Goal: Navigation & Orientation: Find specific page/section

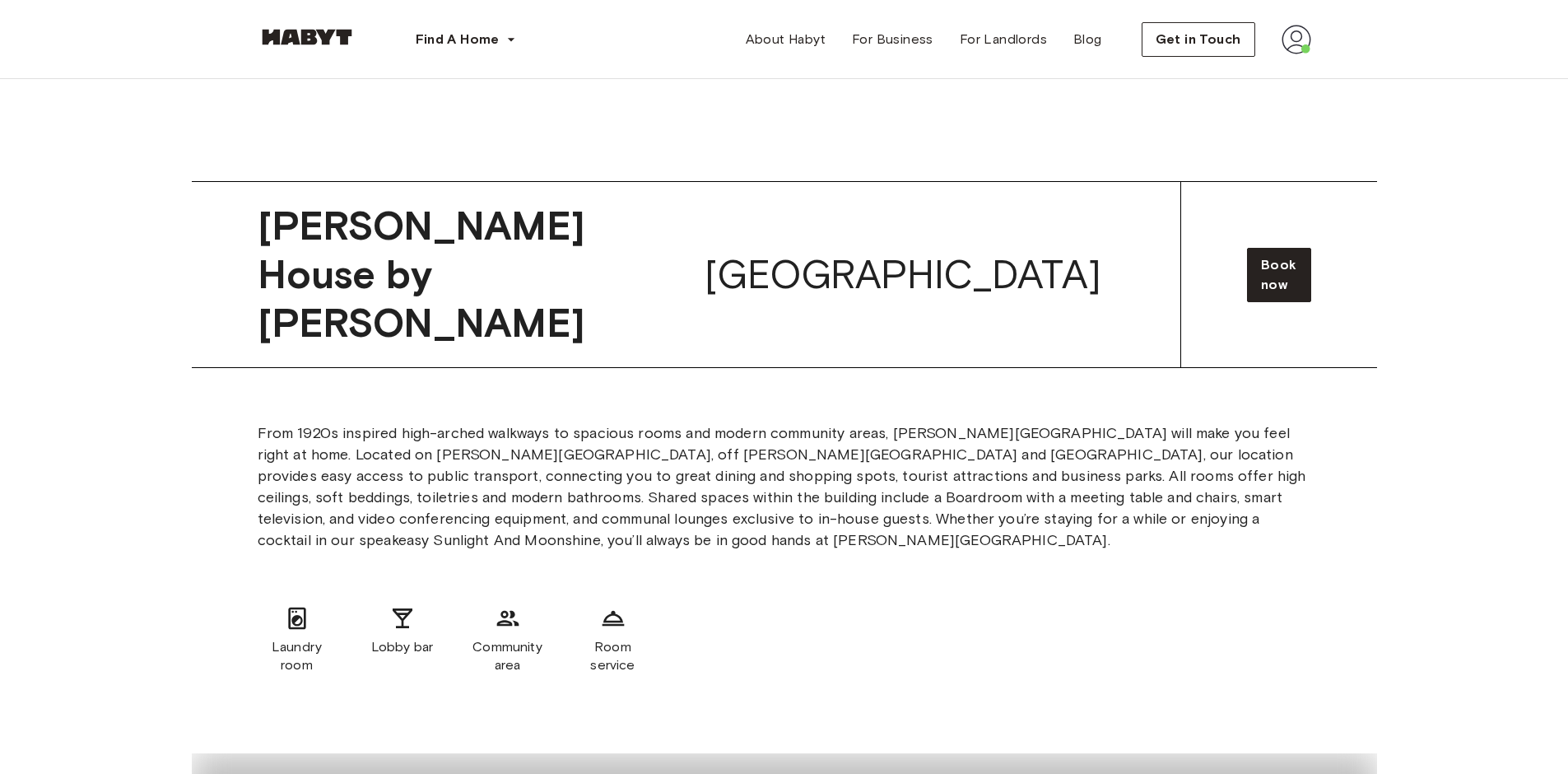
scroll to position [4139, 0]
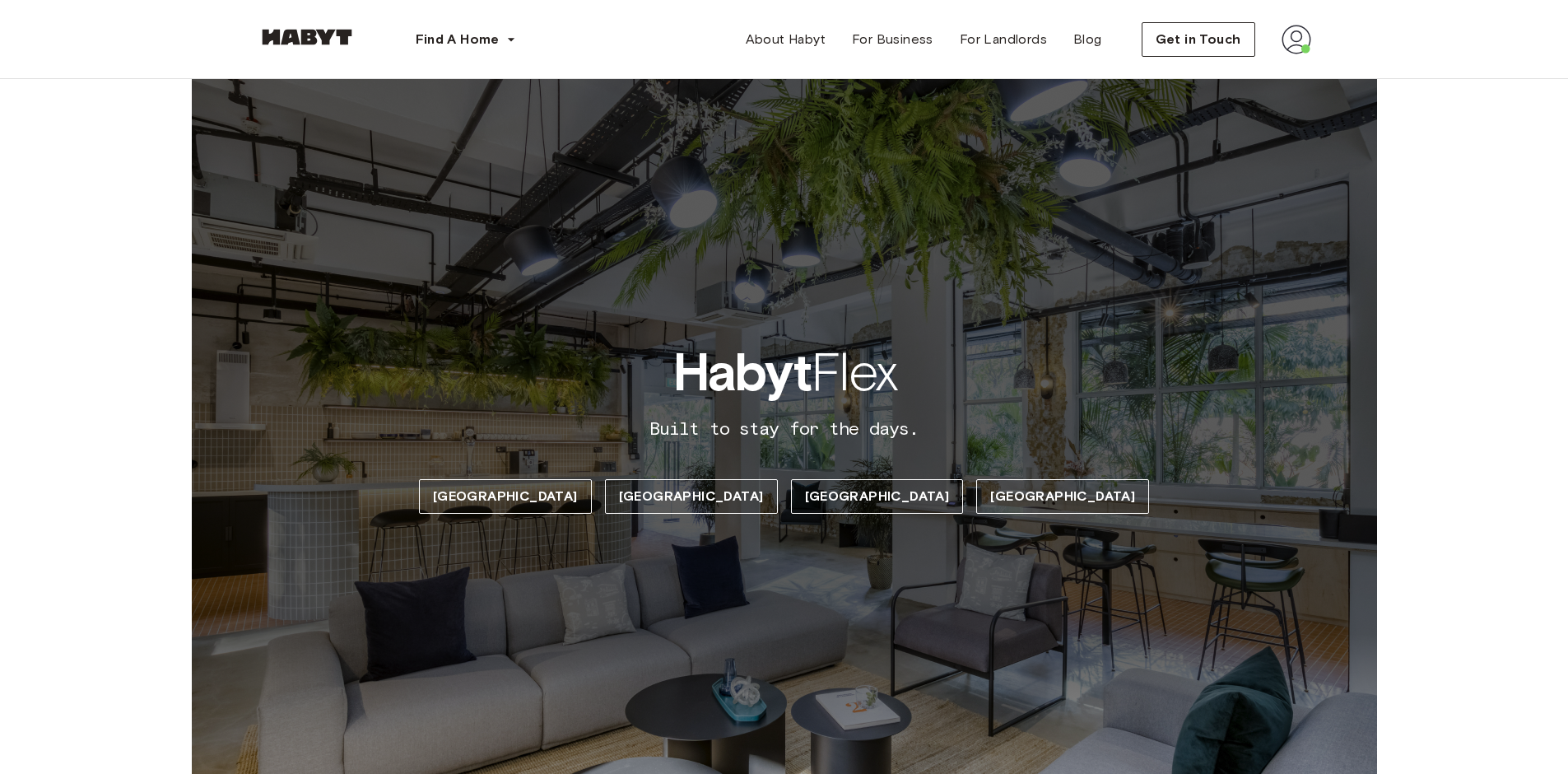
click at [828, 359] on span "Habyt Flex" at bounding box center [784, 372] width 223 height 66
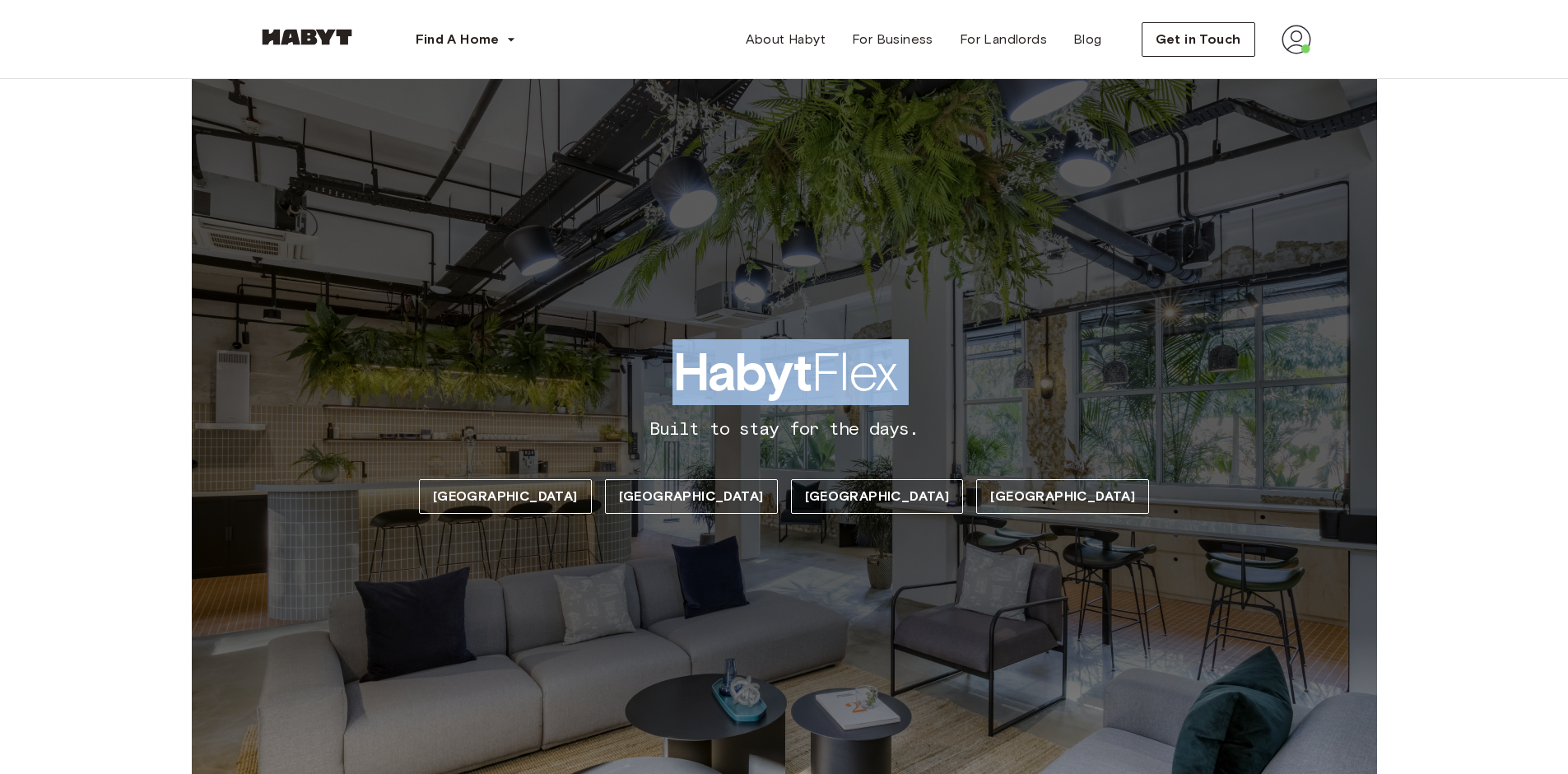
click at [828, 359] on span "Habyt Flex" at bounding box center [784, 372] width 223 height 66
click at [867, 215] on div "Habyt Flex Built to stay for the days. Berlin Singapore Hong Kong Madrid" at bounding box center [784, 426] width 1185 height 695
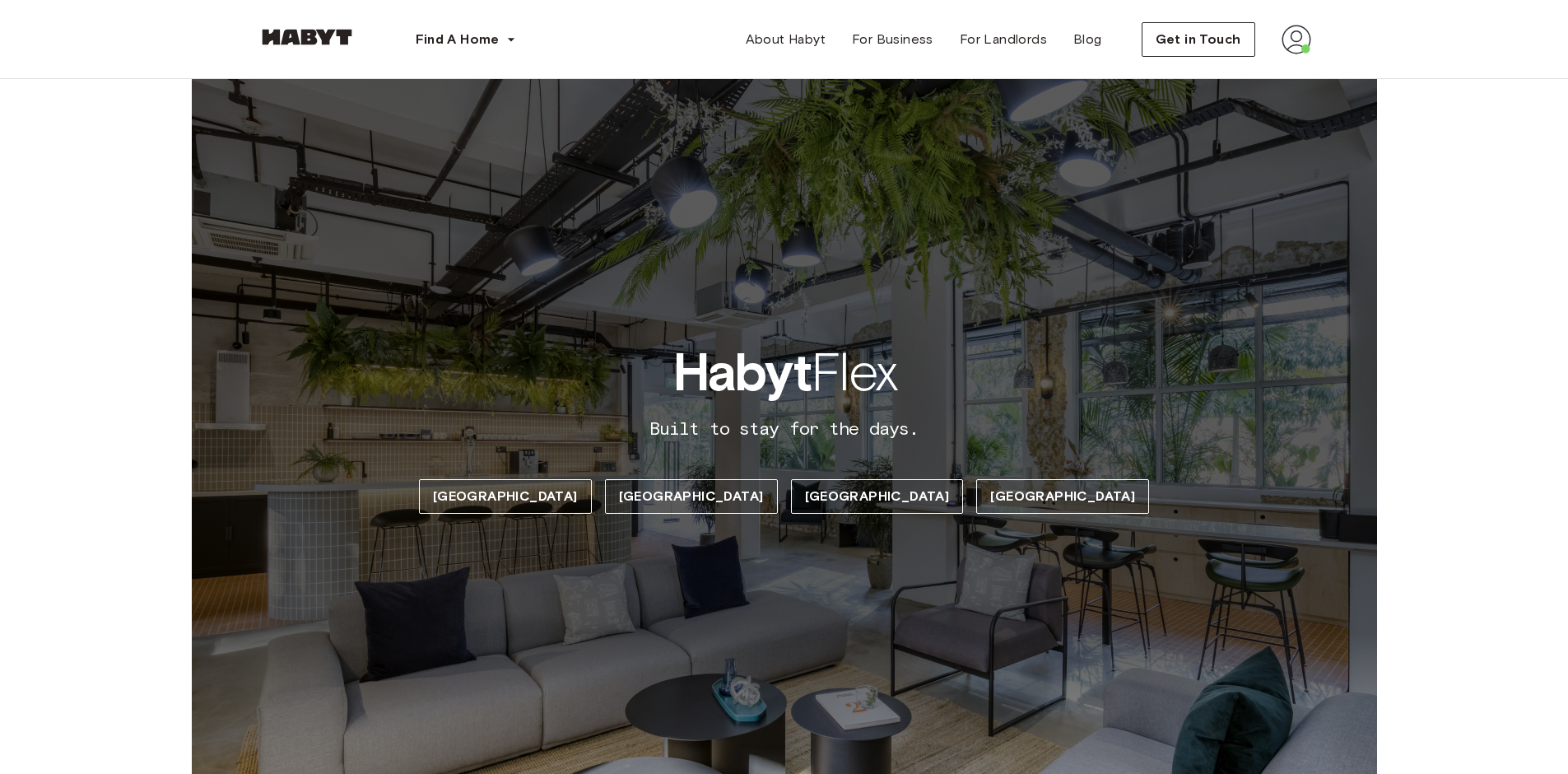
click at [786, 344] on b "Habyt" at bounding box center [741, 372] width 138 height 64
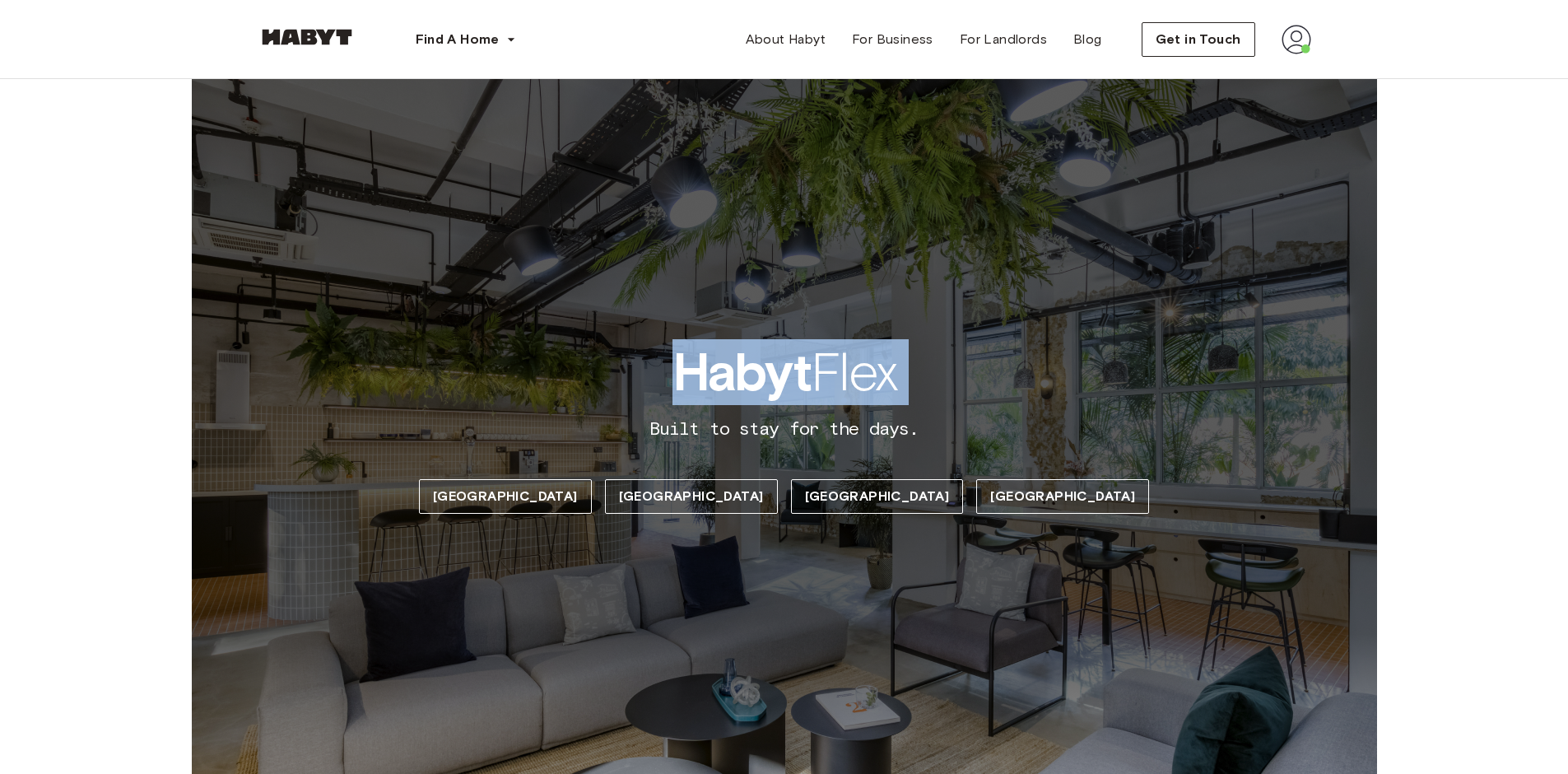
click at [786, 344] on b "Habyt" at bounding box center [741, 372] width 138 height 64
click at [1075, 322] on div "Habyt Flex Built to stay for the days. Berlin Singapore Hong Kong Madrid" at bounding box center [784, 426] width 1185 height 695
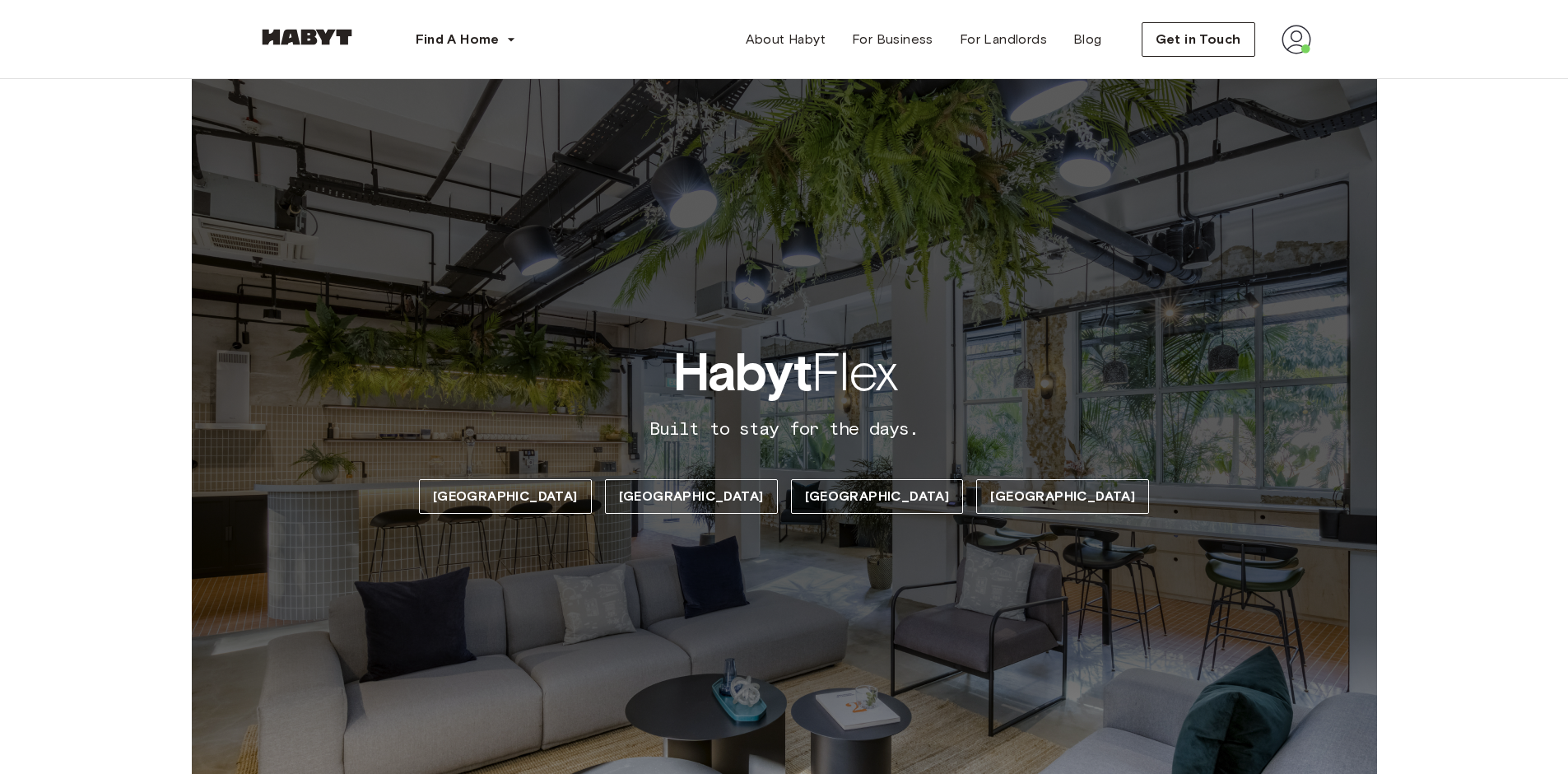
click at [814, 377] on span "Habyt Flex" at bounding box center [784, 372] width 223 height 66
click at [735, 374] on b "Habyt" at bounding box center [741, 372] width 138 height 64
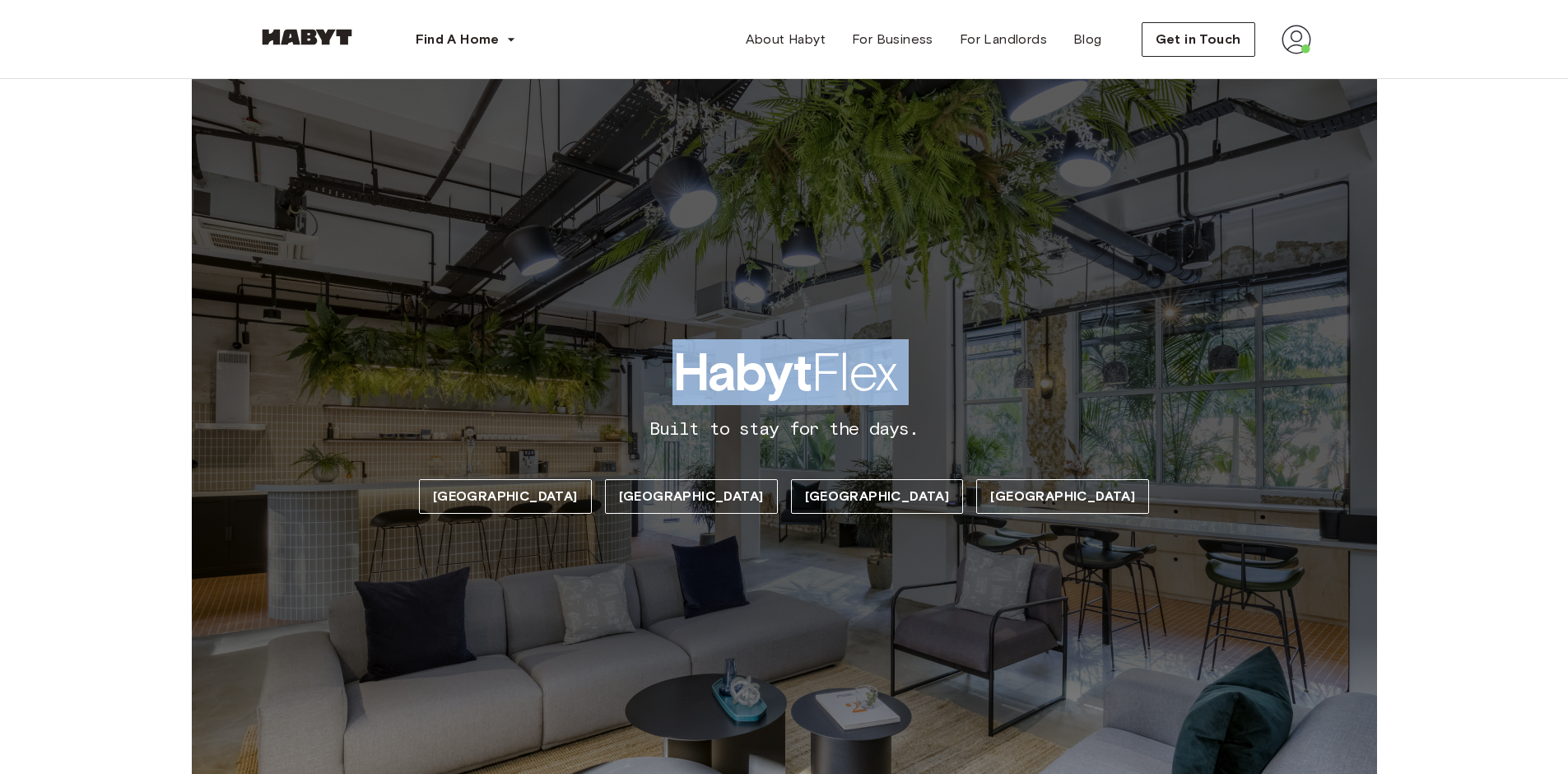
click at [735, 373] on b "Habyt" at bounding box center [741, 372] width 138 height 64
click at [740, 373] on b "Habyt" at bounding box center [741, 372] width 138 height 64
drag, startPoint x: 679, startPoint y: 356, endPoint x: 960, endPoint y: 371, distance: 281.4
click at [968, 371] on div "Habyt Flex Built to stay for the days. Berlin Singapore Hong Kong Madrid" at bounding box center [784, 426] width 1185 height 695
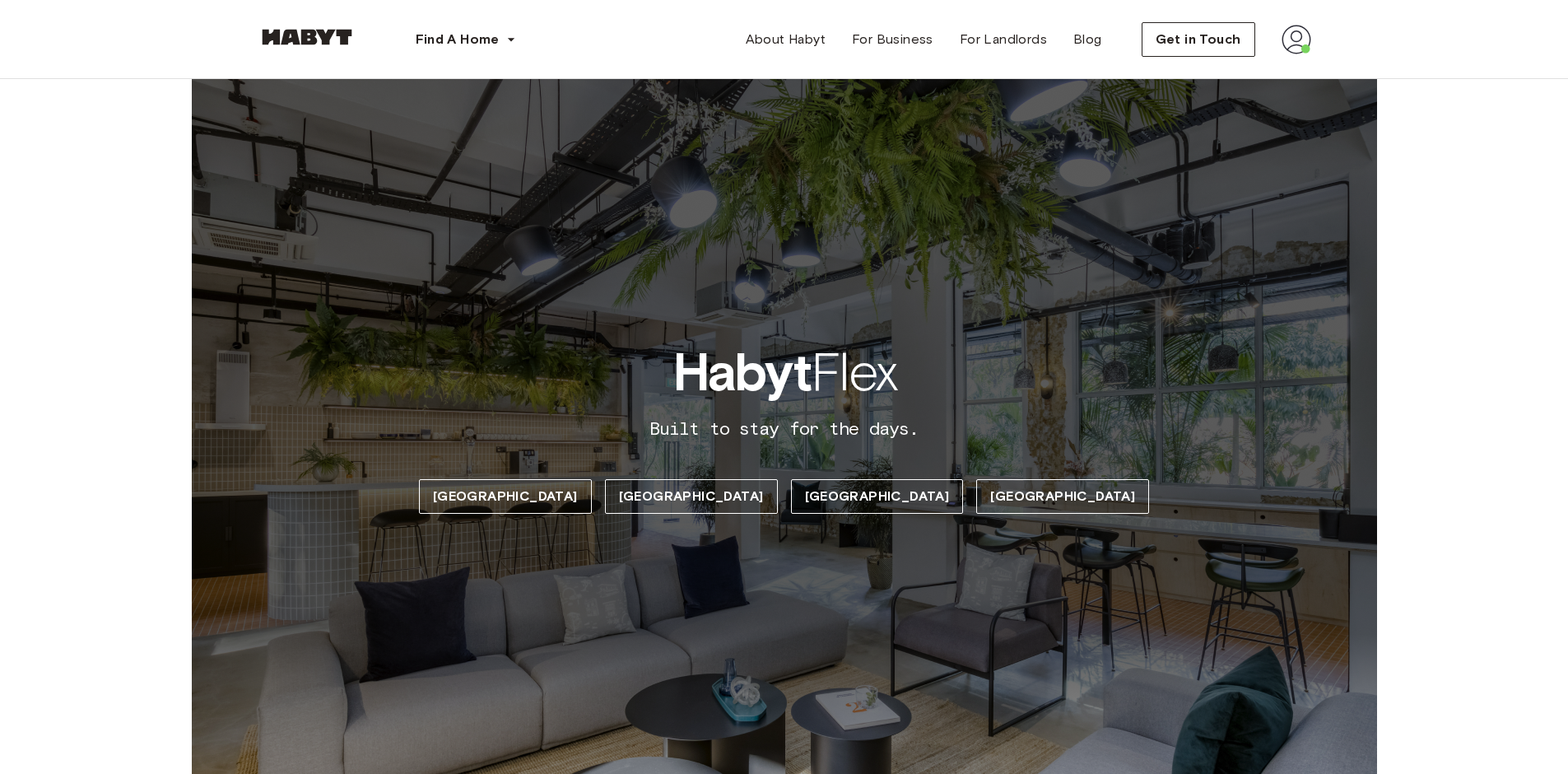
click at [787, 435] on span "Built to stay for the days." at bounding box center [784, 429] width 269 height 22
click at [855, 368] on span "Habyt Flex" at bounding box center [784, 372] width 223 height 66
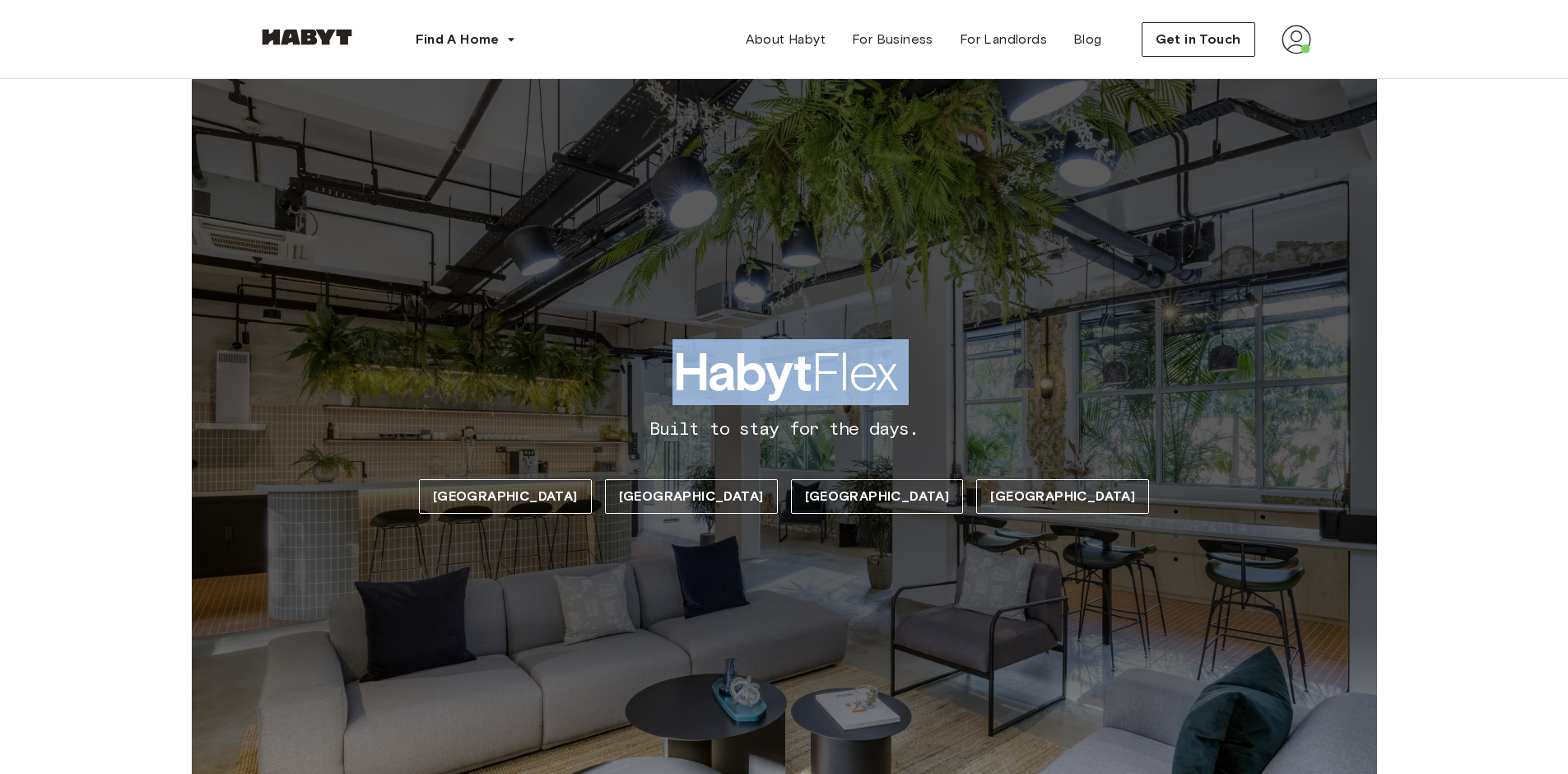
click at [855, 368] on span "Habyt Flex" at bounding box center [784, 372] width 223 height 66
click at [842, 356] on span "Habyt Flex" at bounding box center [784, 372] width 223 height 66
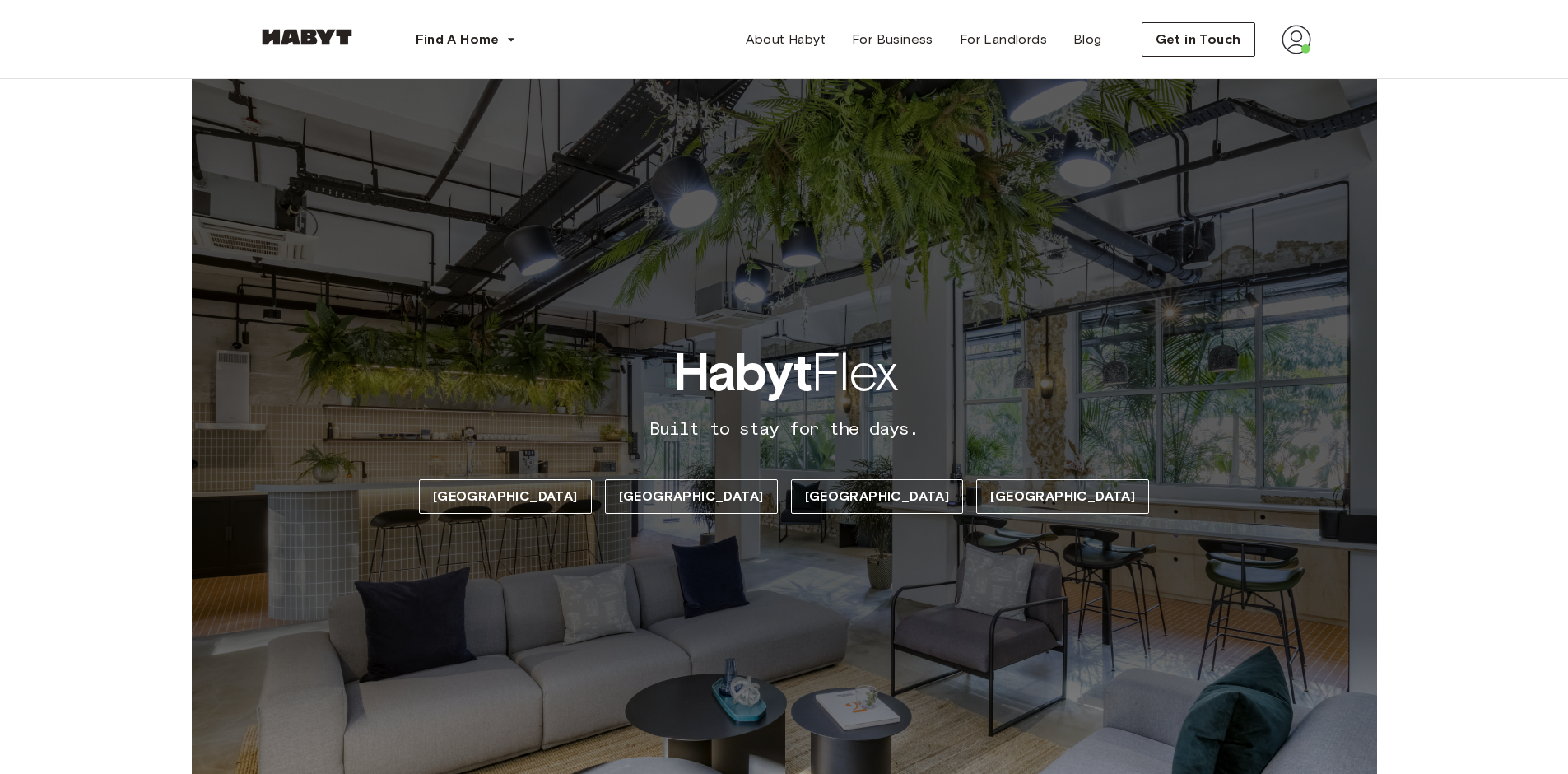
click at [845, 435] on span "Built to stay for the days." at bounding box center [784, 429] width 269 height 22
drag, startPoint x: 1192, startPoint y: 353, endPoint x: 1180, endPoint y: 351, distance: 12.2
click at [1191, 353] on div "Habyt Flex Built to stay for the days. Berlin Singapore Hong Kong Madrid" at bounding box center [784, 426] width 1185 height 695
